Goal: Information Seeking & Learning: Learn about a topic

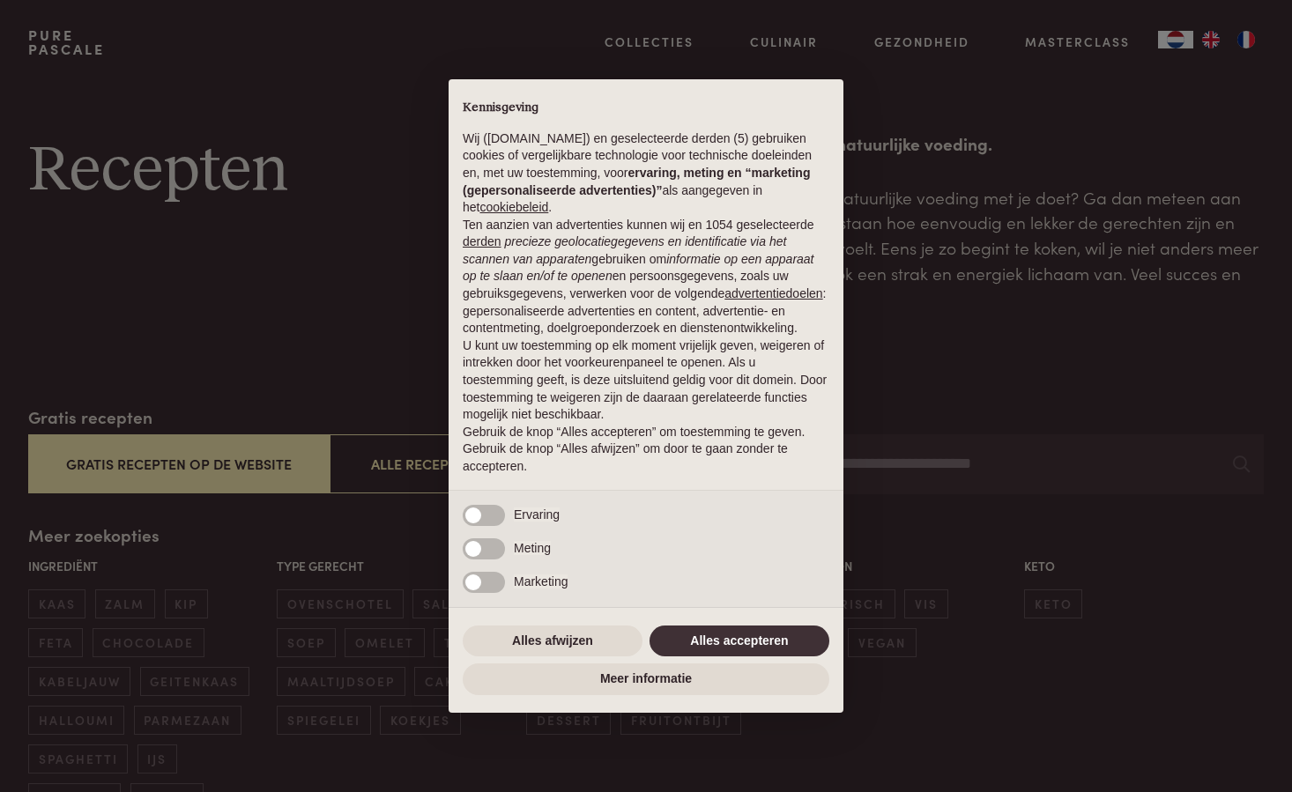
click at [760, 647] on button "Alles accepteren" at bounding box center [740, 642] width 180 height 32
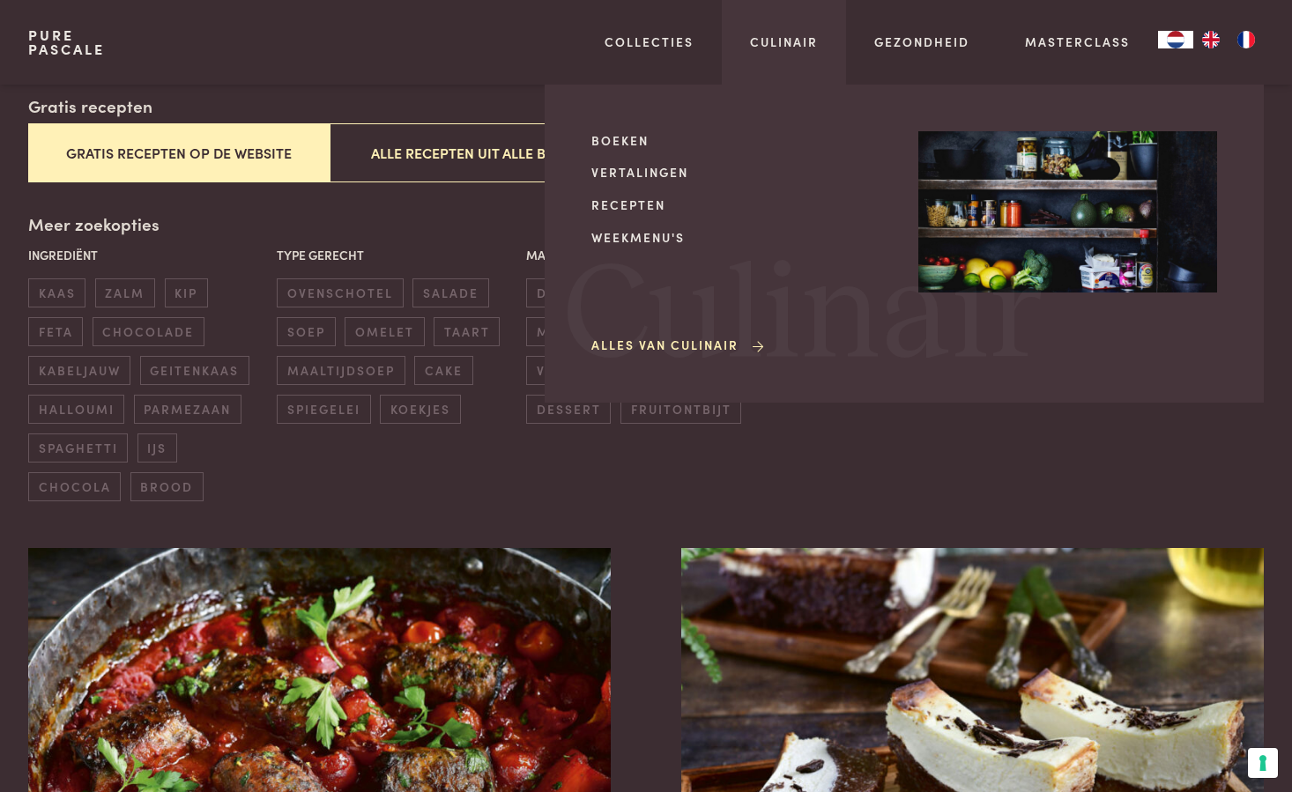
scroll to position [323, 0]
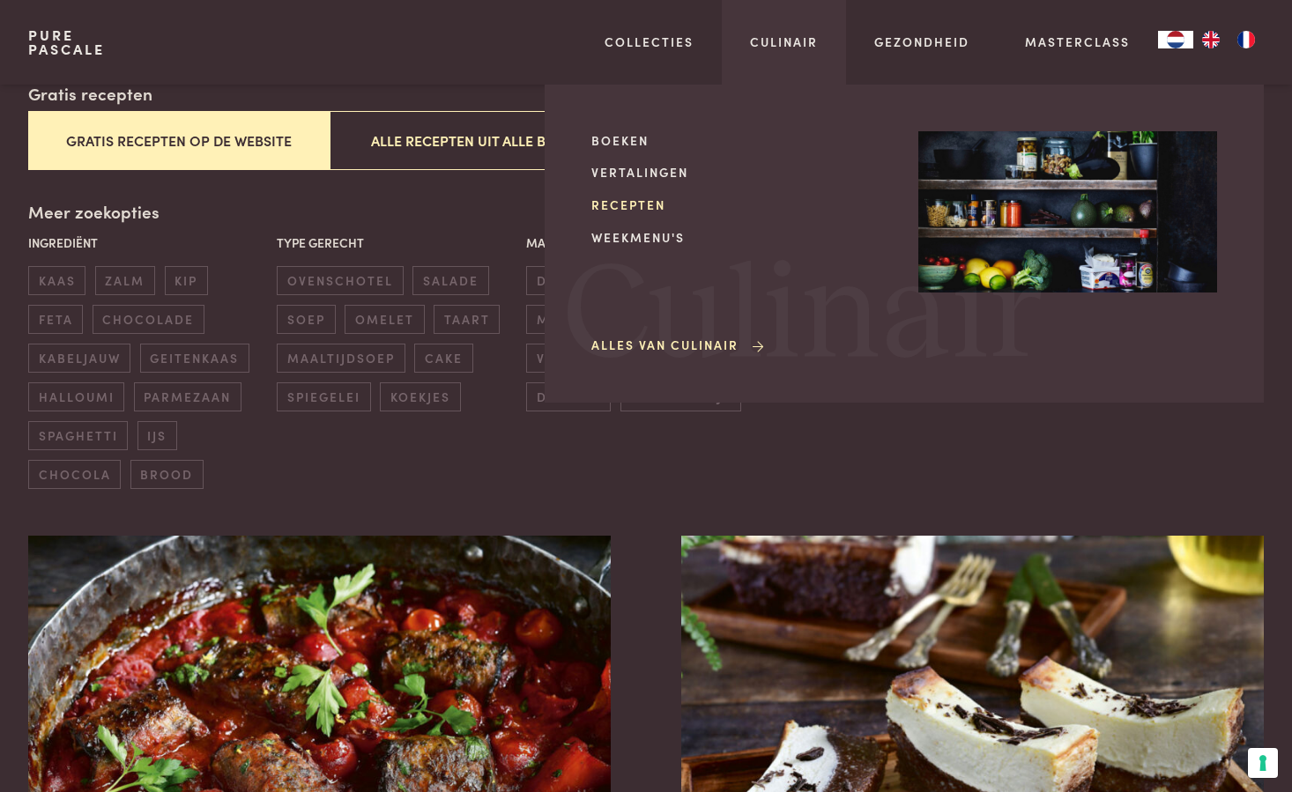
click at [661, 204] on link "Recepten" at bounding box center [740, 205] width 299 height 19
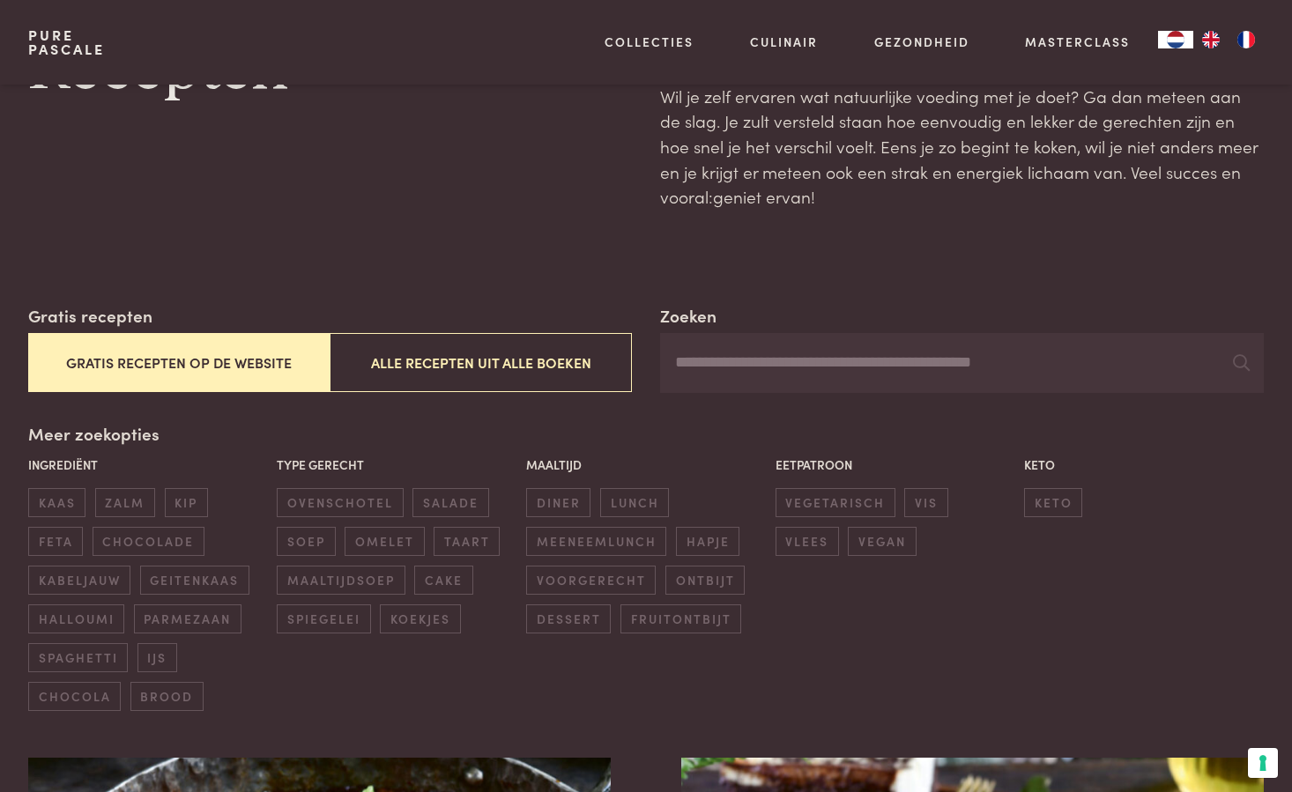
scroll to position [110, 1]
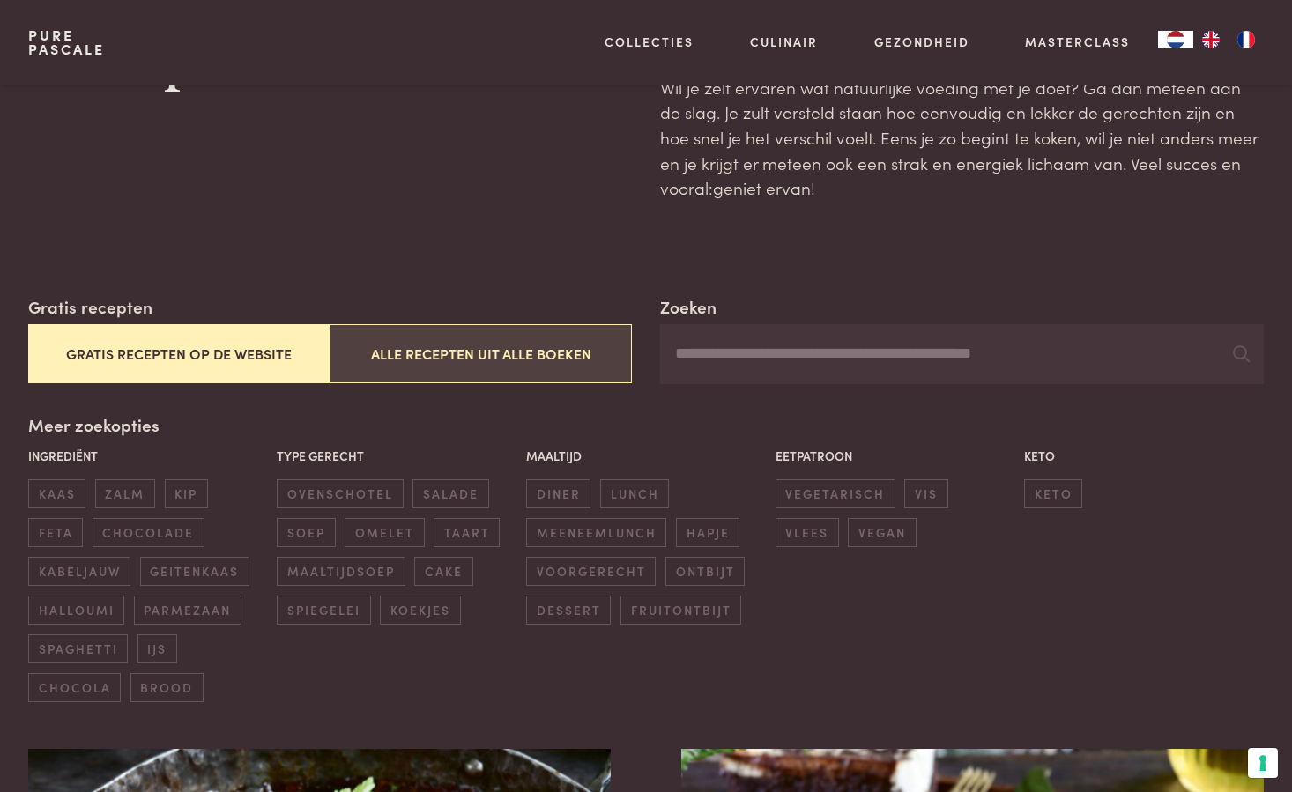
click at [575, 346] on button "Alle recepten uit alle boeken" at bounding box center [481, 353] width 302 height 59
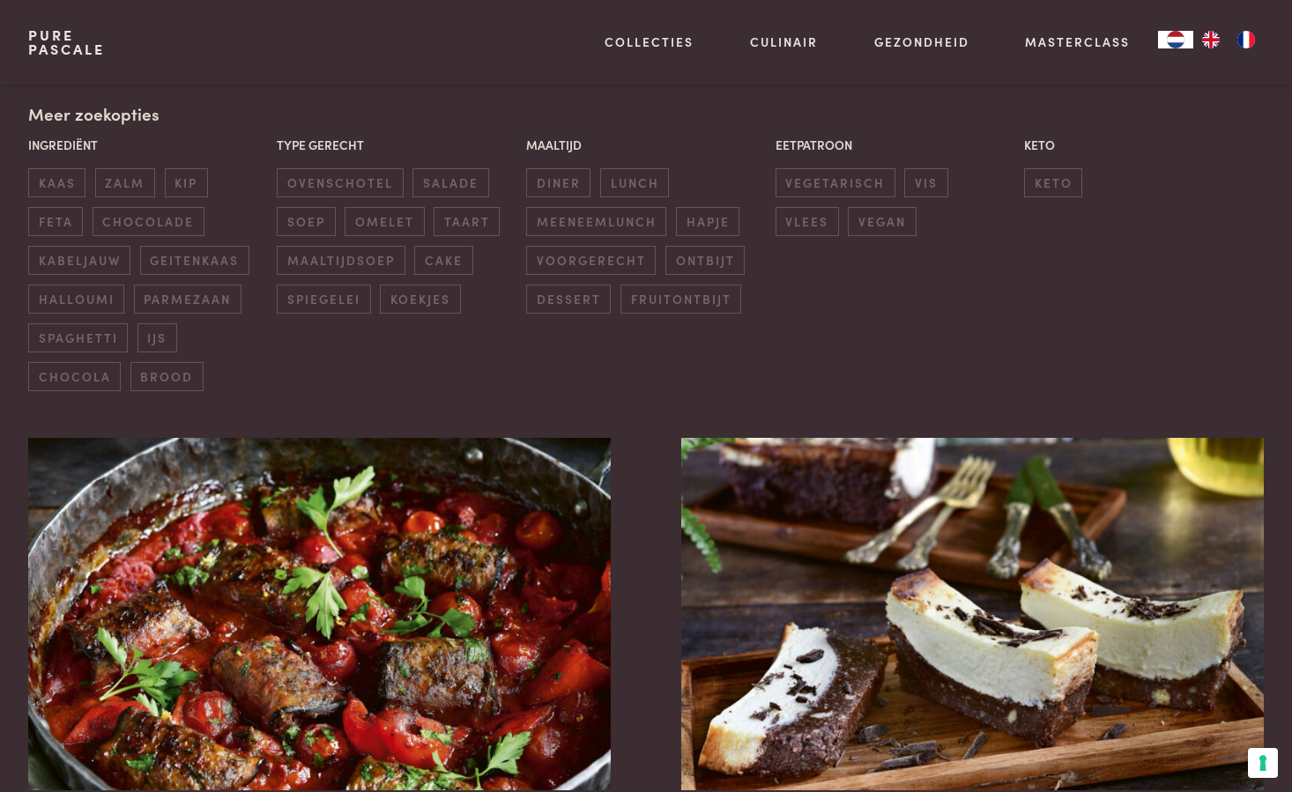
scroll to position [413, 0]
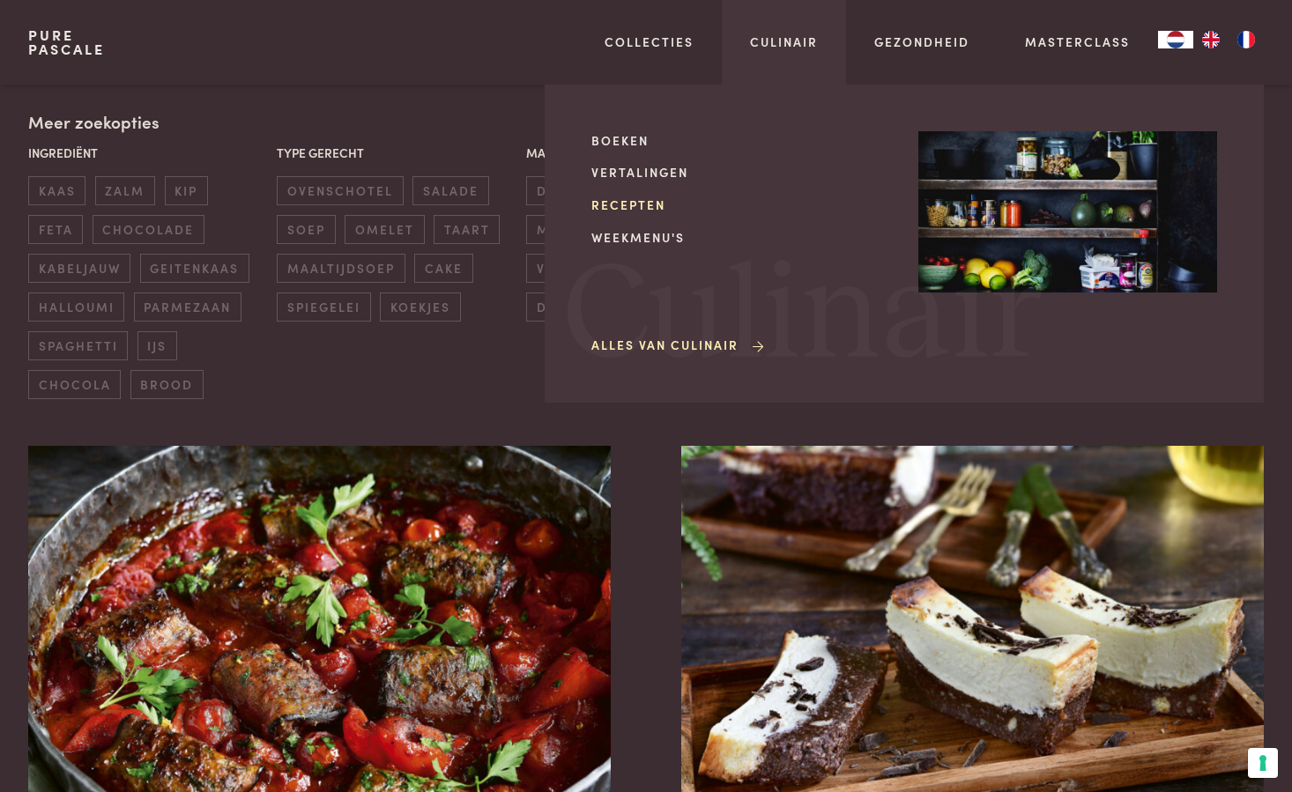
click at [658, 210] on link "Recepten" at bounding box center [740, 205] width 299 height 19
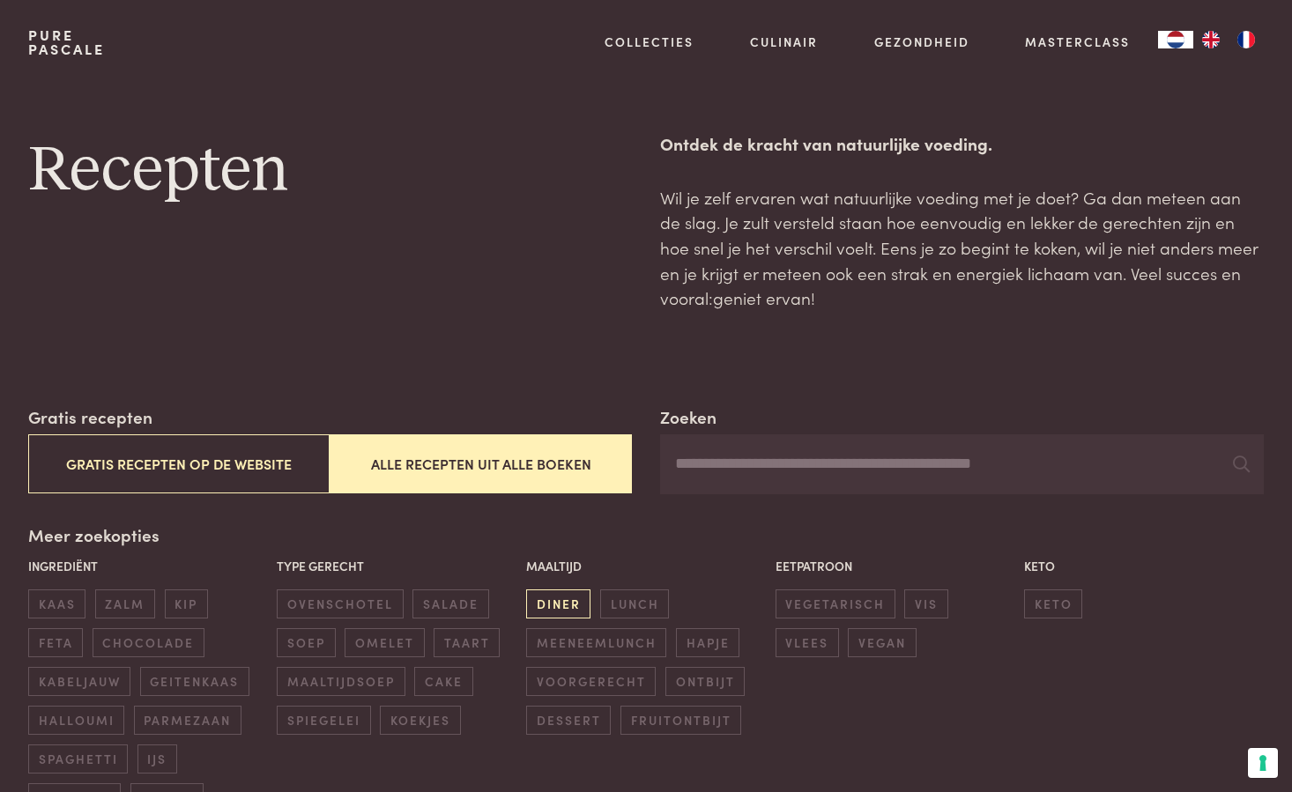
click at [578, 596] on span "diner" at bounding box center [558, 604] width 64 height 29
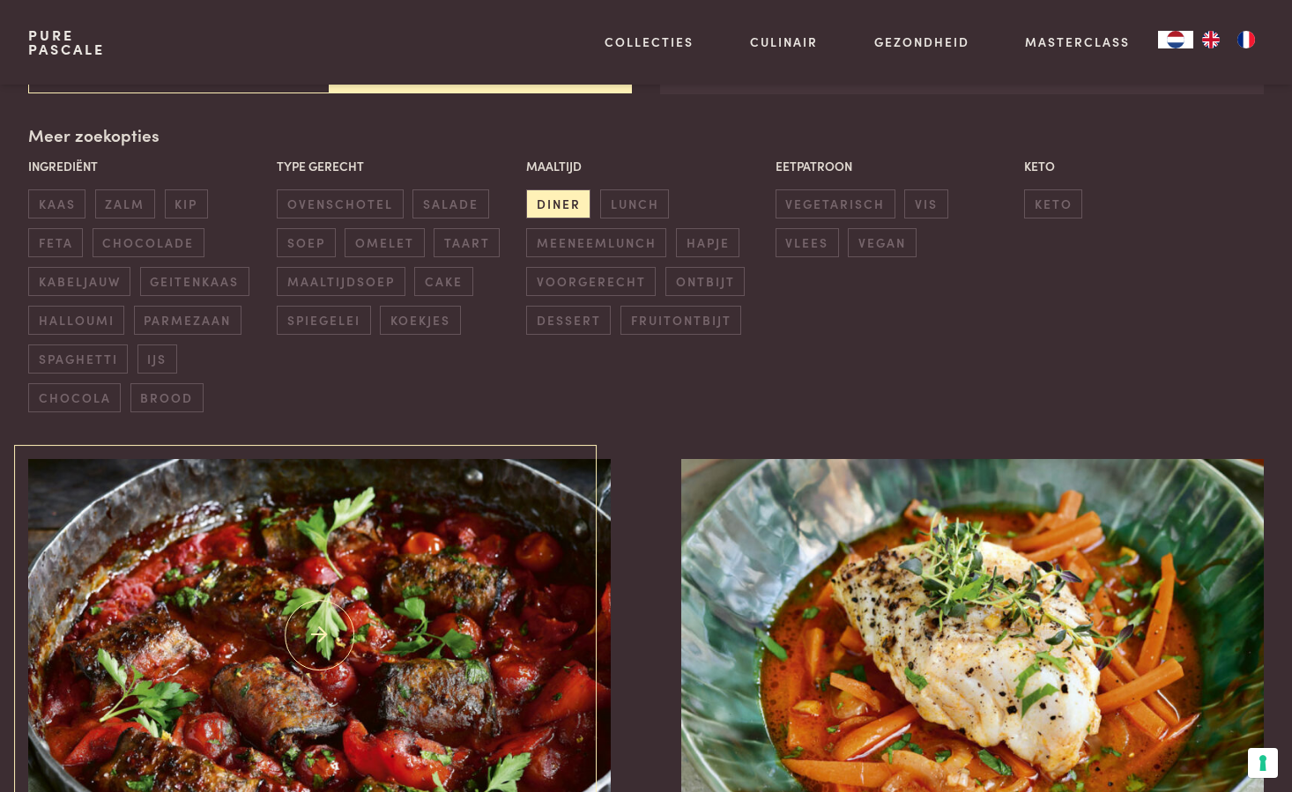
scroll to position [401, 0]
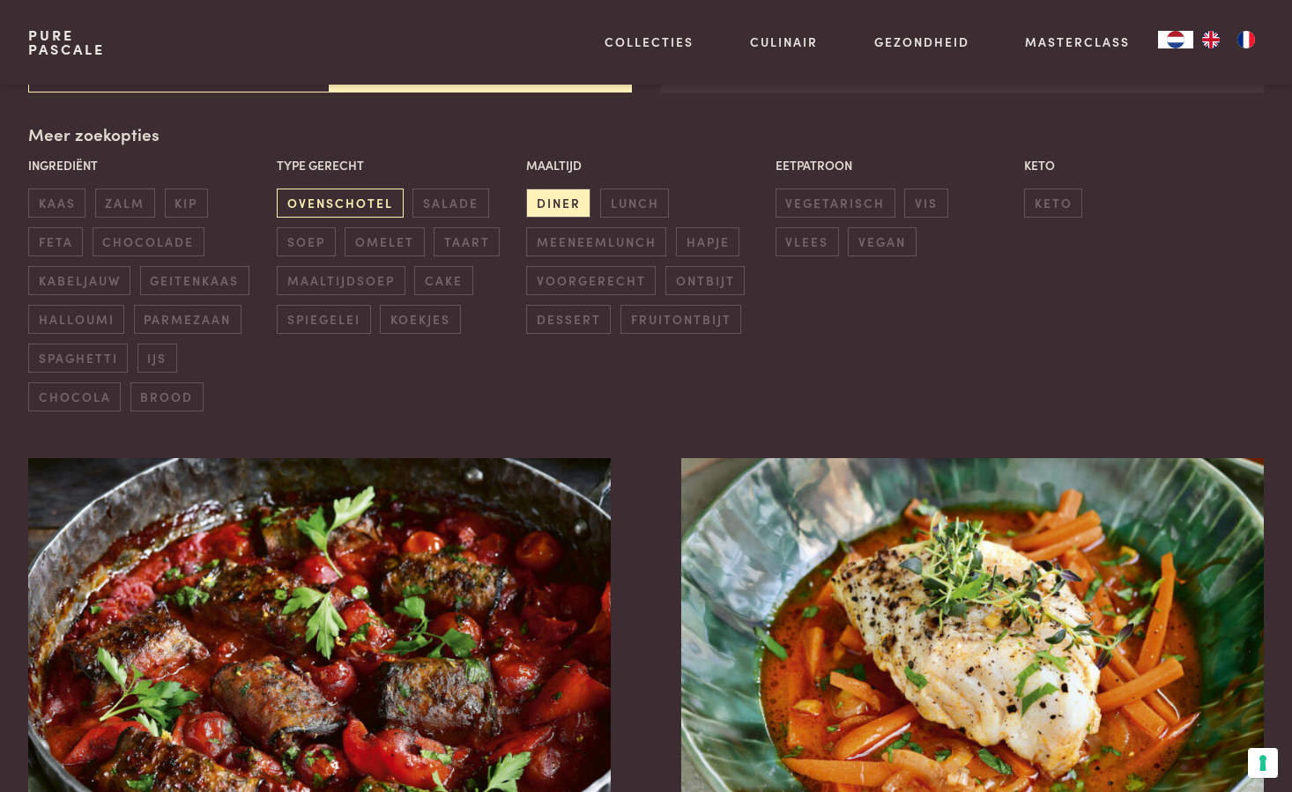
click at [367, 203] on span "ovenschotel" at bounding box center [340, 203] width 126 height 29
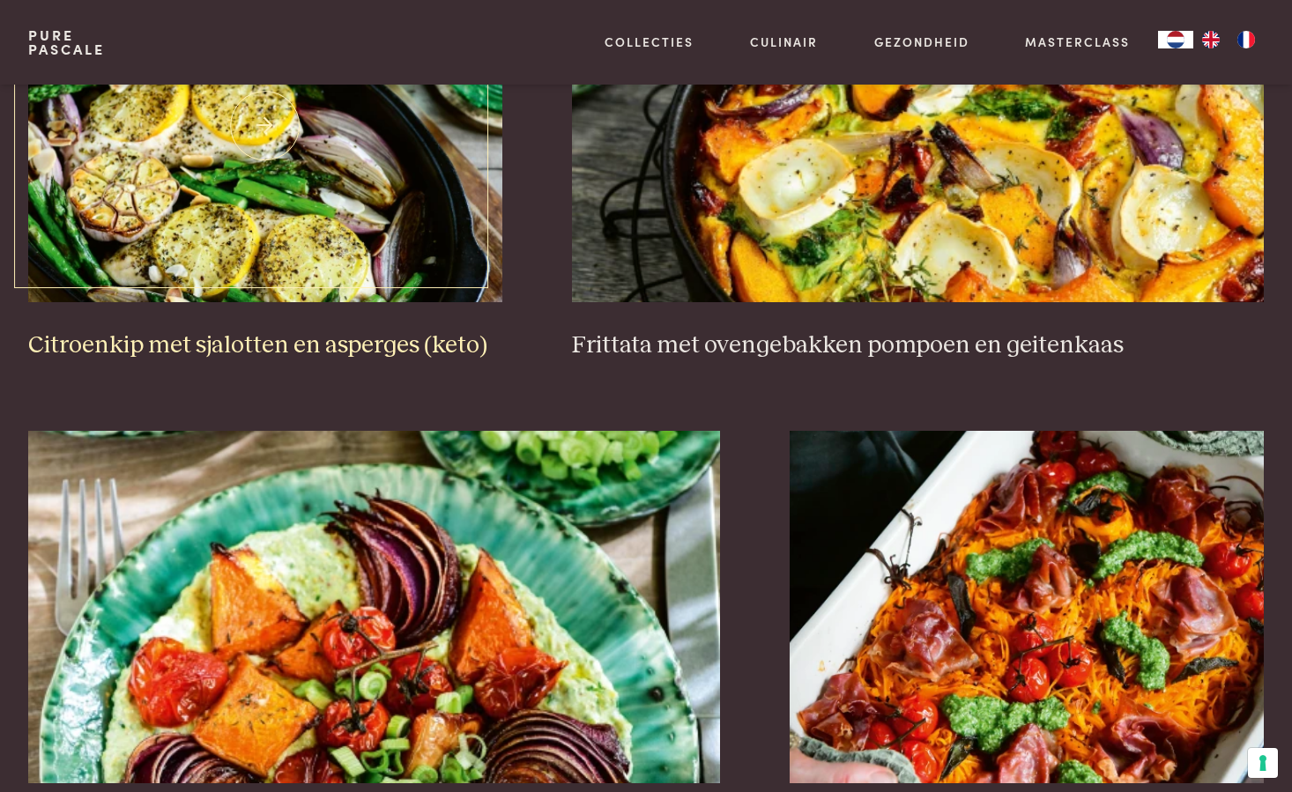
scroll to position [1464, 0]
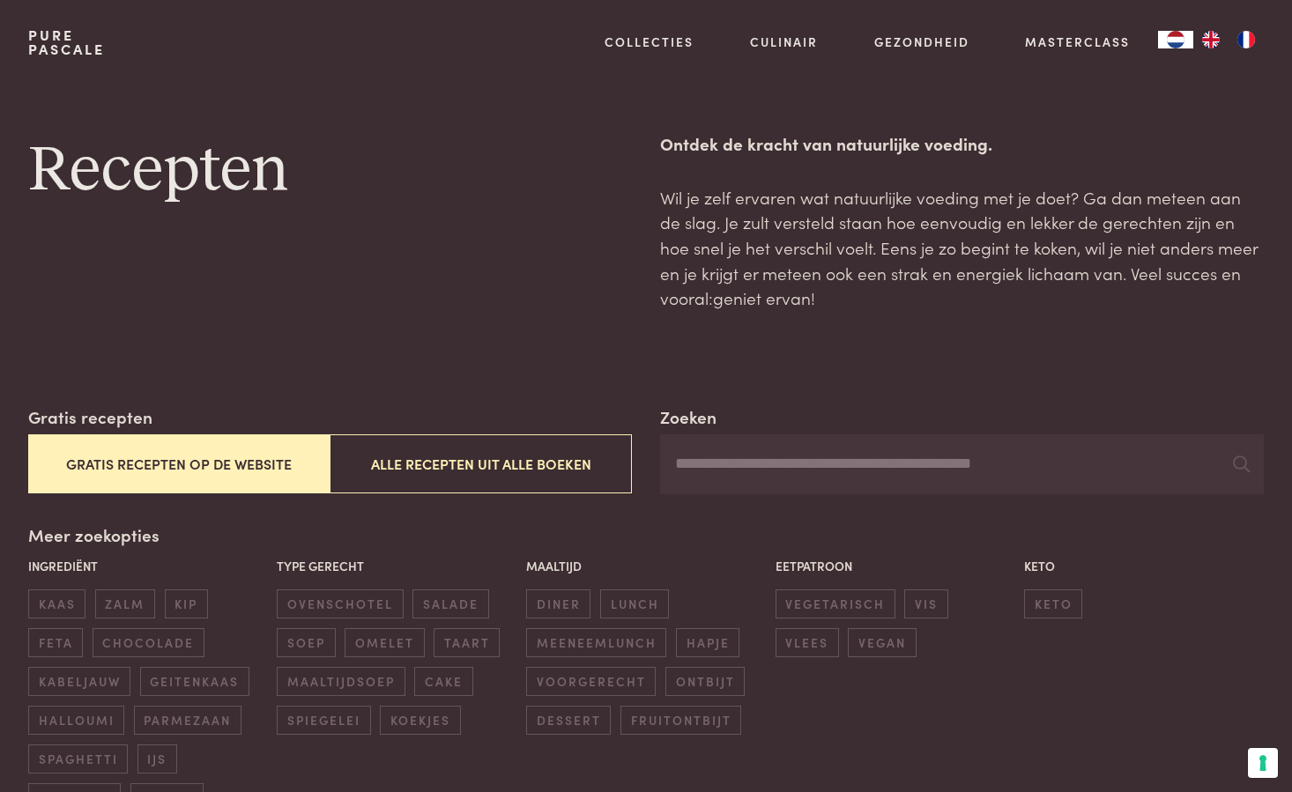
click at [230, 461] on button "Gratis recepten op de website" at bounding box center [179, 463] width 302 height 59
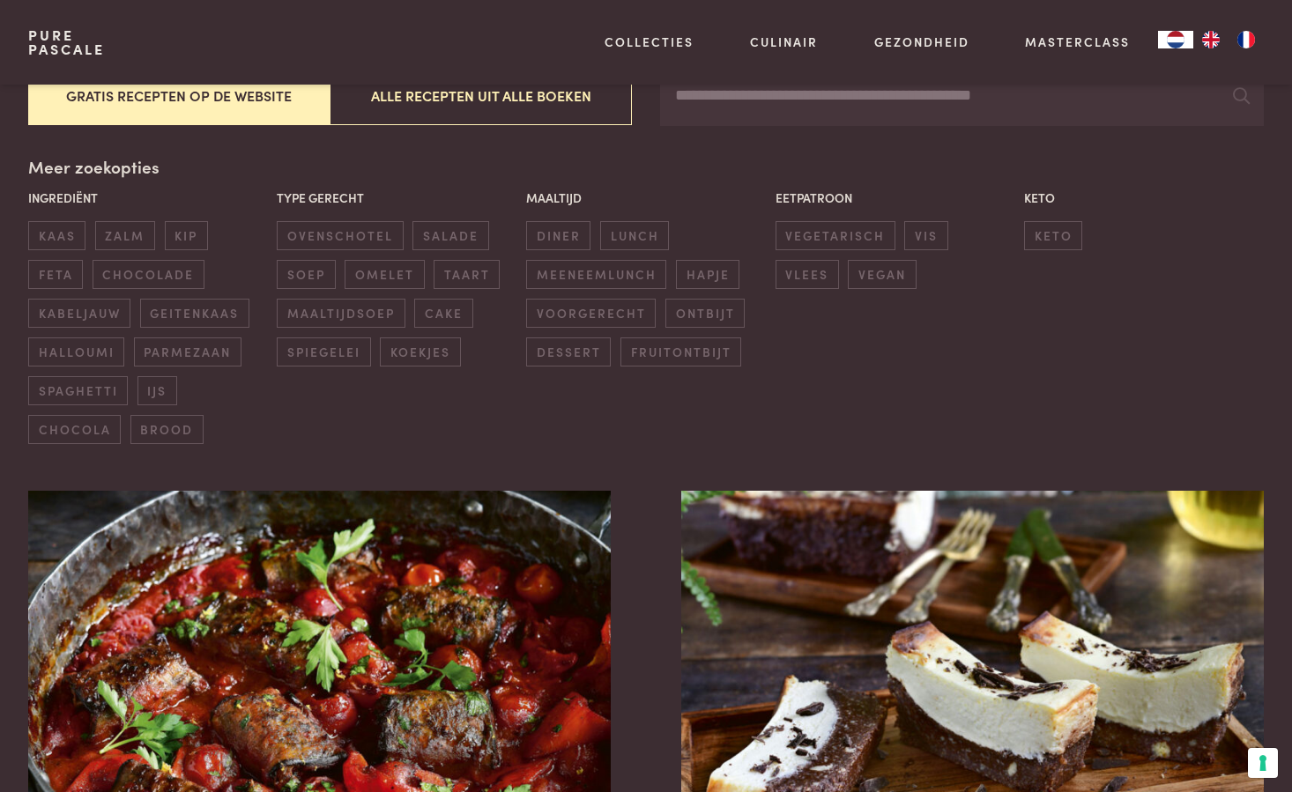
scroll to position [368, 1]
click at [78, 41] on link "Pure Pascale" at bounding box center [66, 42] width 77 height 28
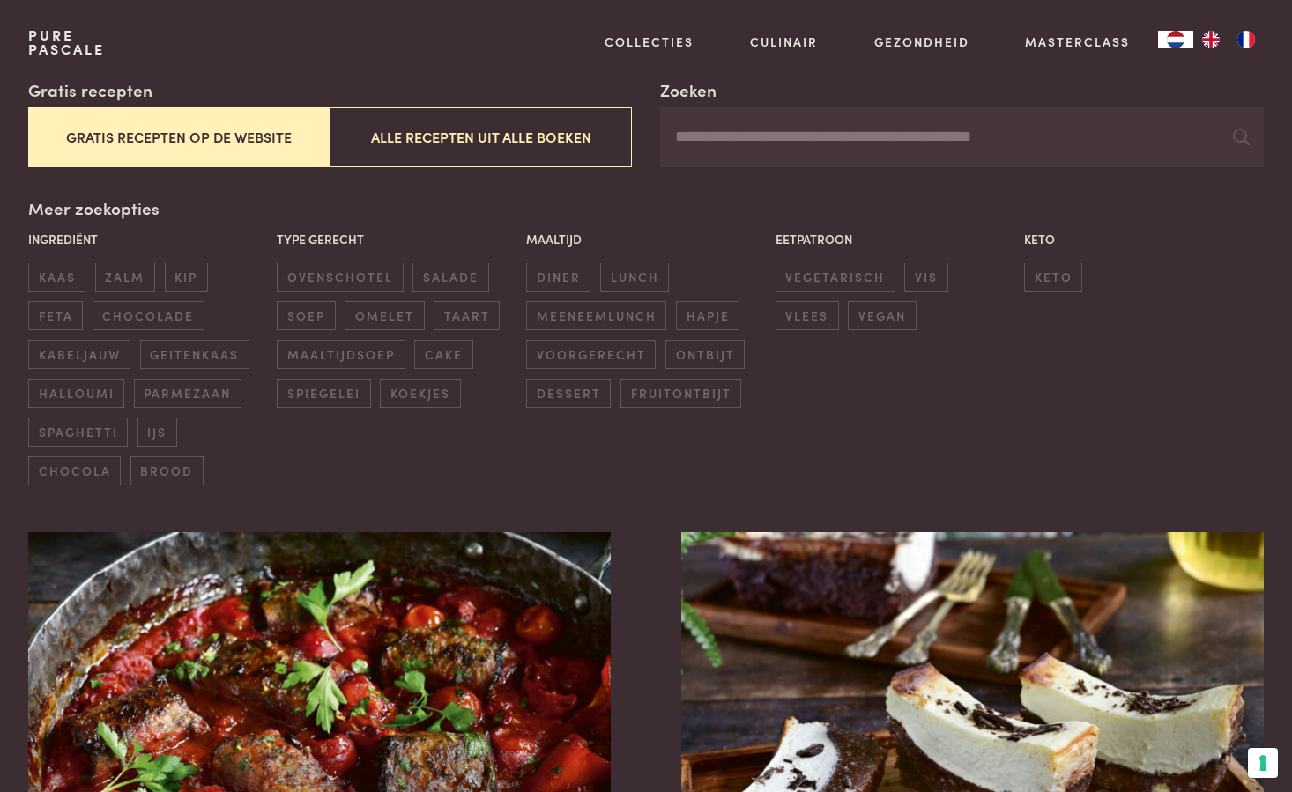
scroll to position [0, 0]
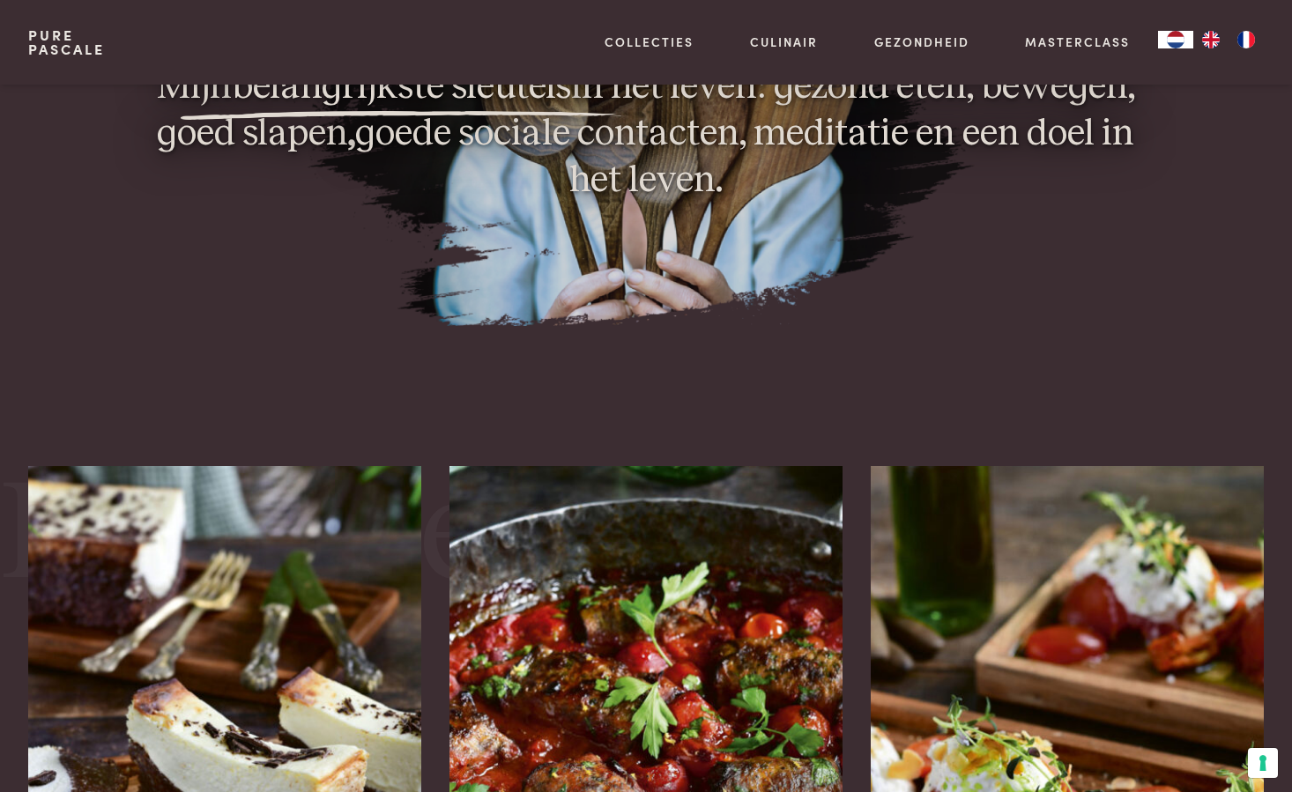
scroll to position [1733, 0]
